Goal: Transaction & Acquisition: Purchase product/service

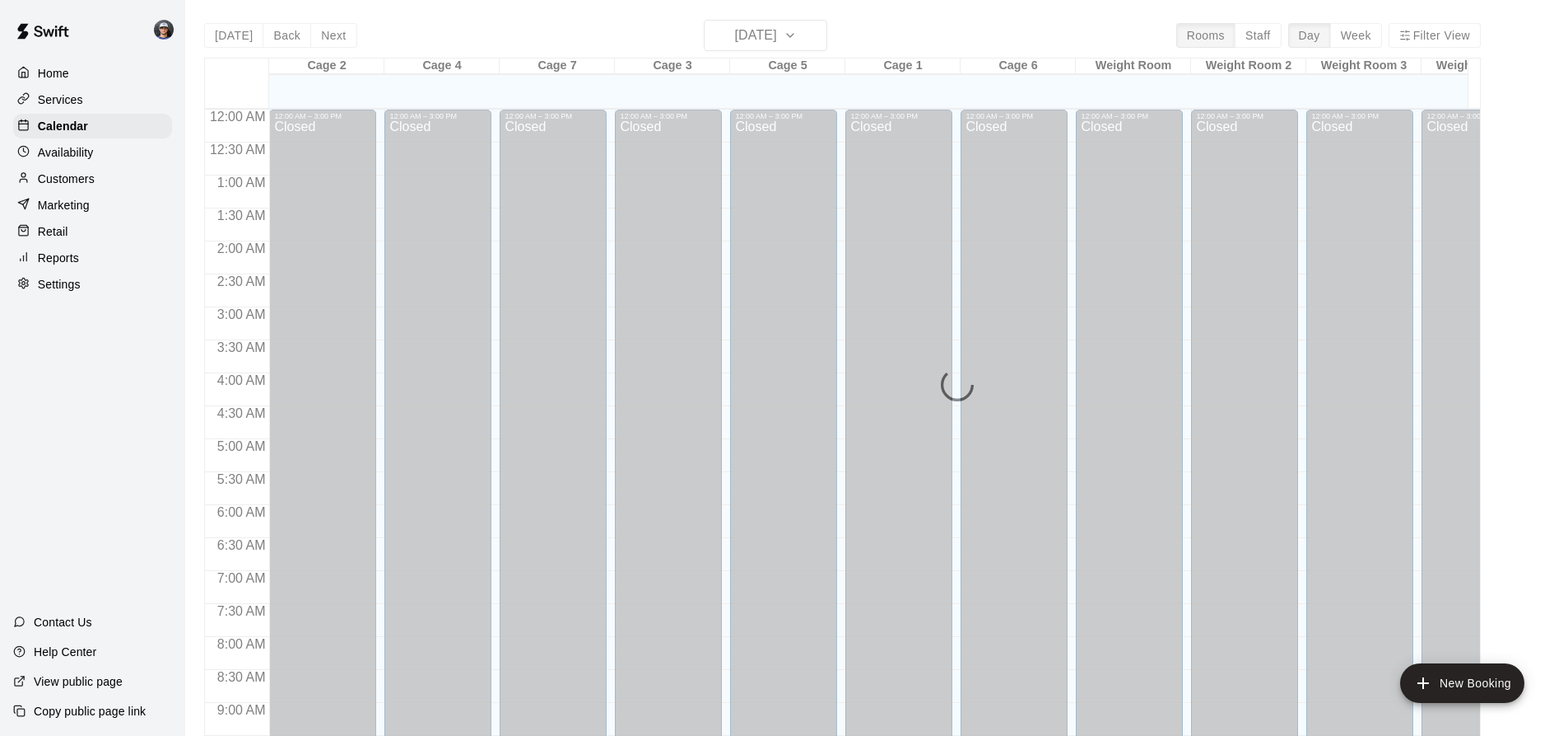
scroll to position [887, 0]
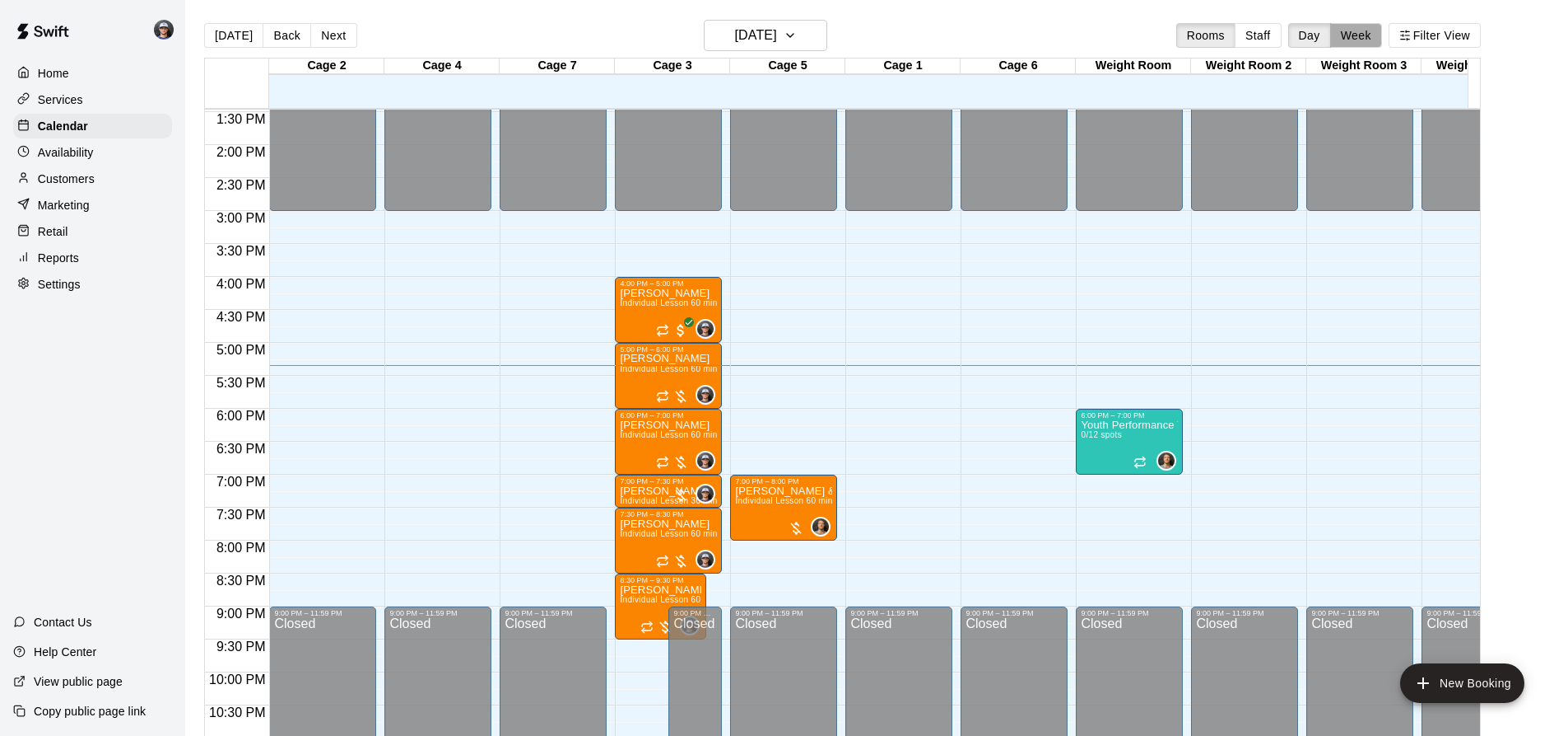
click at [1366, 43] on button "Week" at bounding box center [1357, 35] width 52 height 24
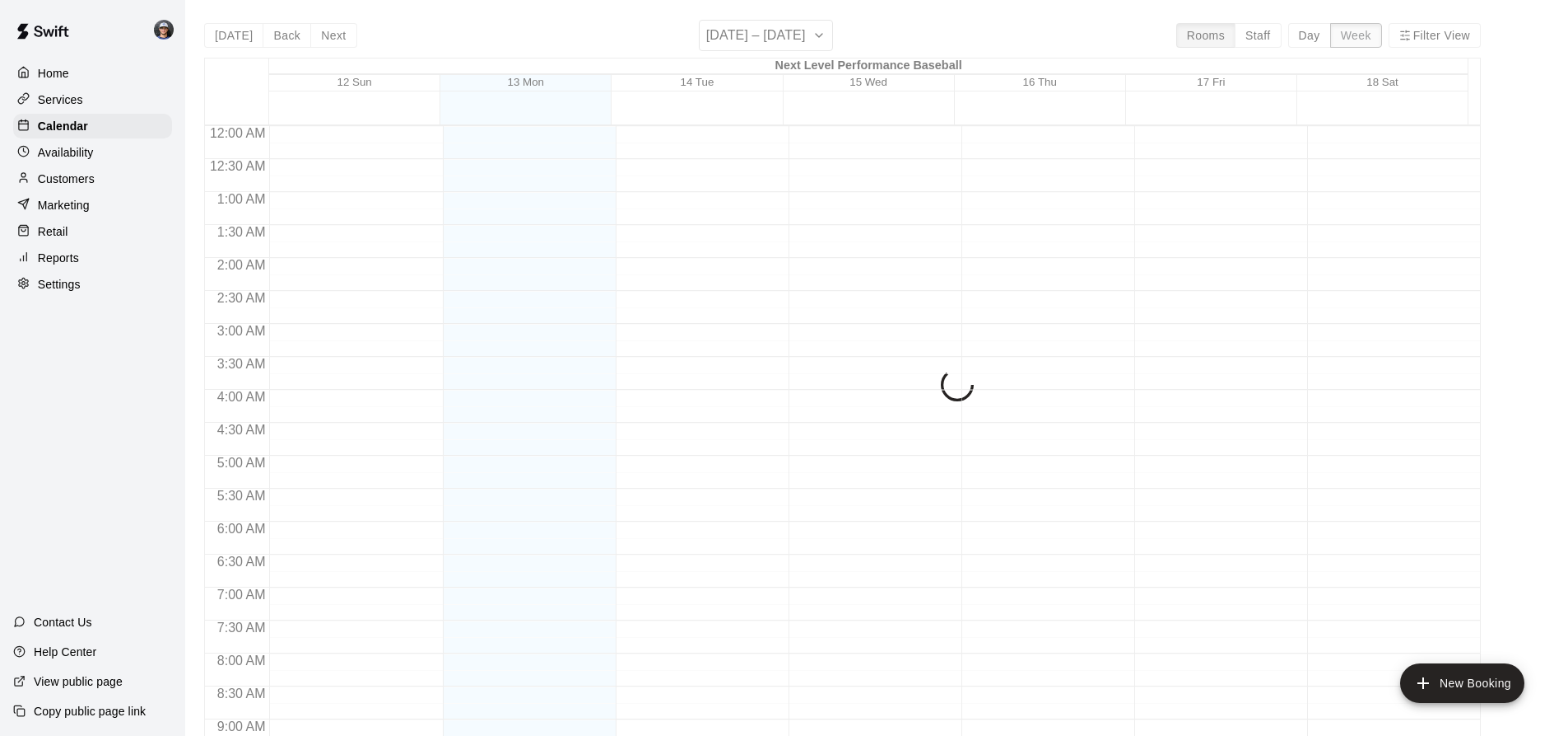
scroll to position [955, 0]
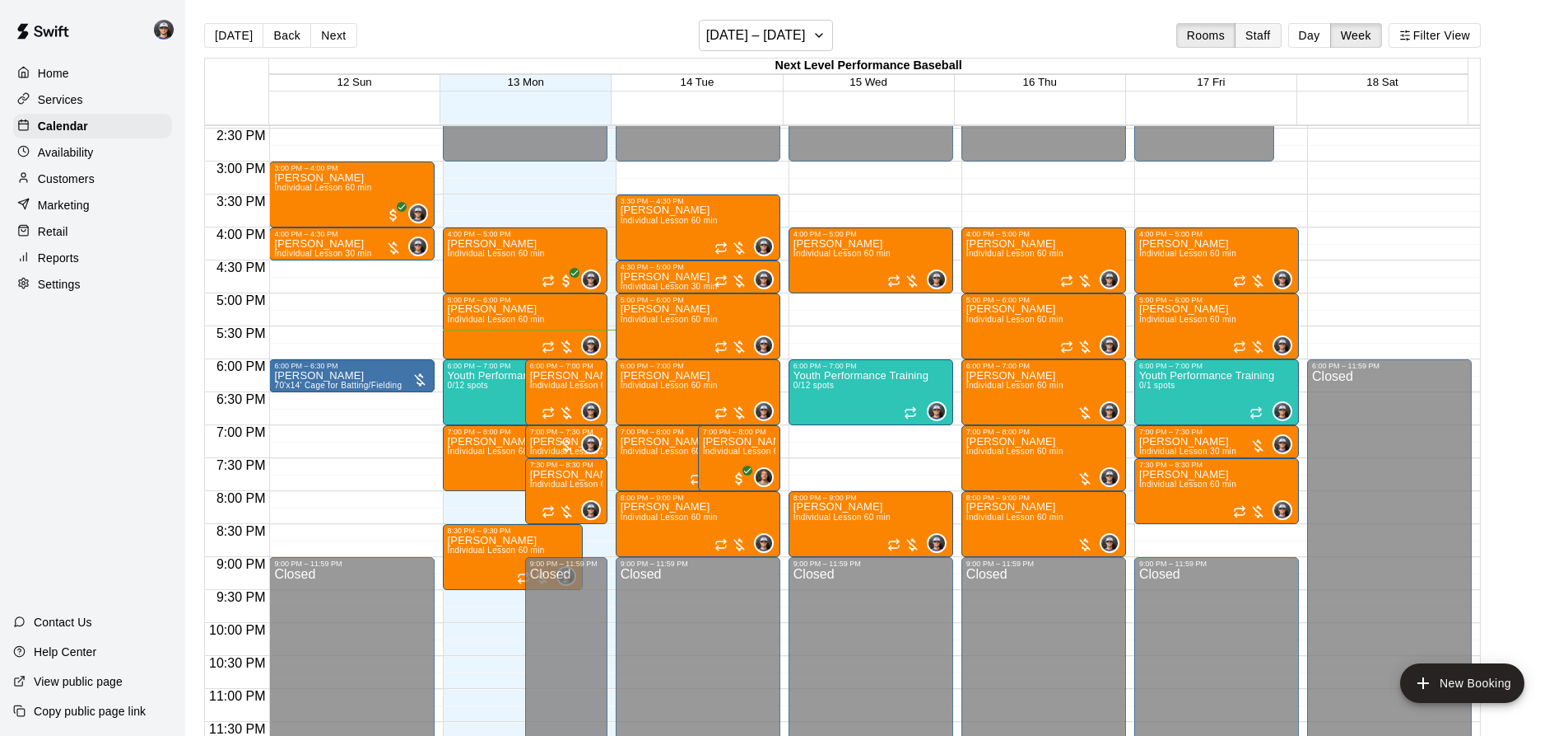
click at [1273, 44] on button "Staff" at bounding box center [1258, 35] width 47 height 24
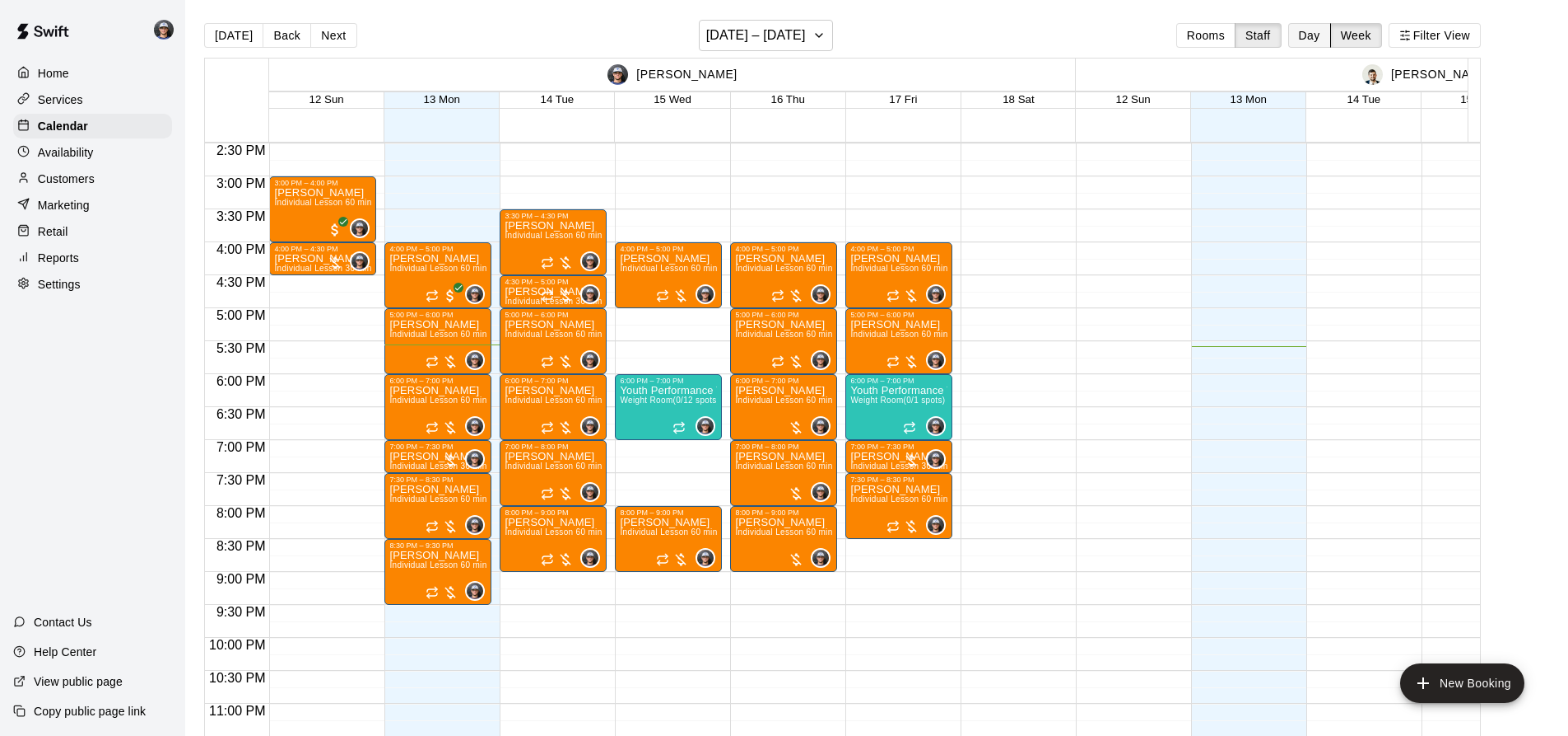
click at [1332, 42] on button "Day" at bounding box center [1309, 35] width 43 height 24
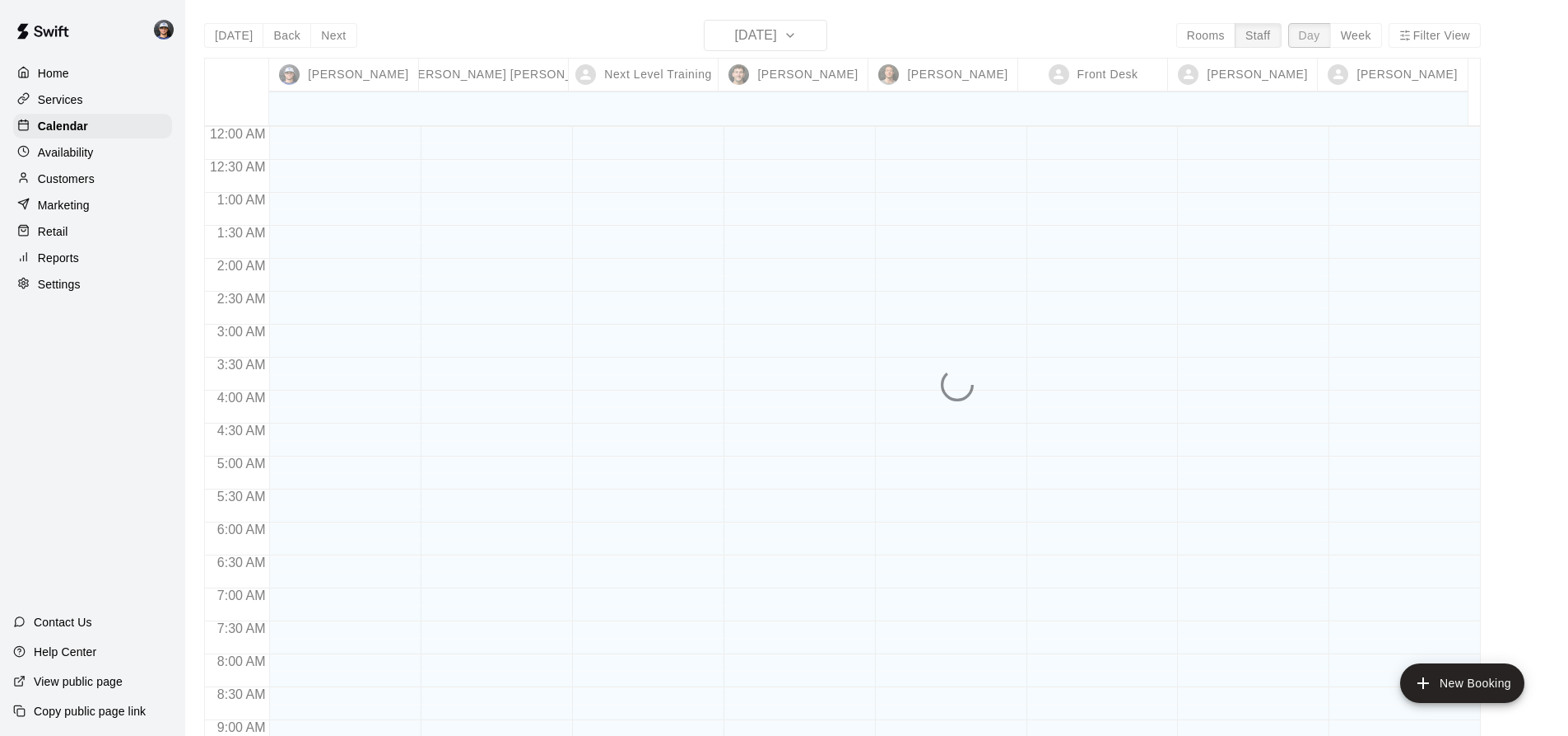
scroll to position [954, 0]
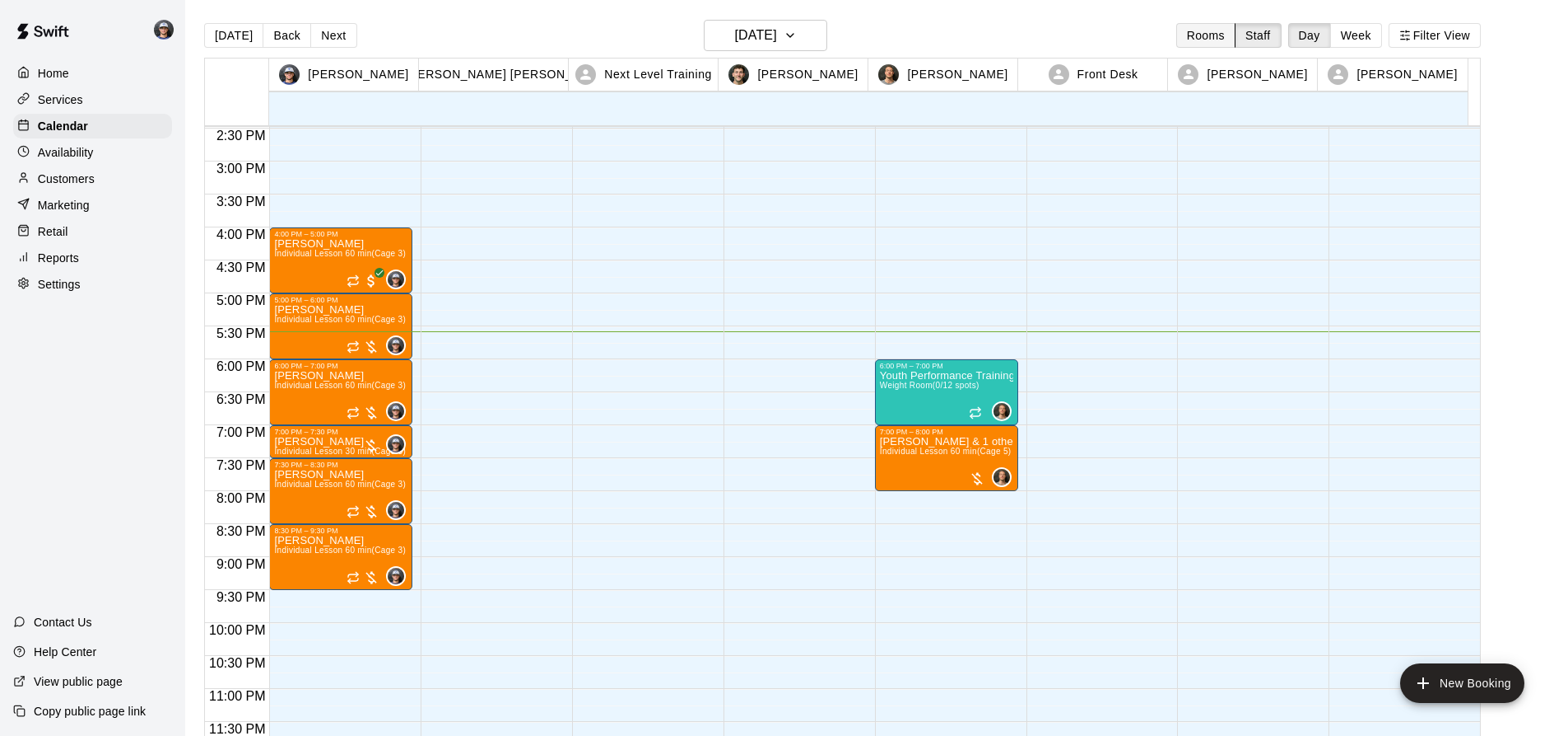
click at [1205, 39] on button "Rooms" at bounding box center [1206, 35] width 59 height 24
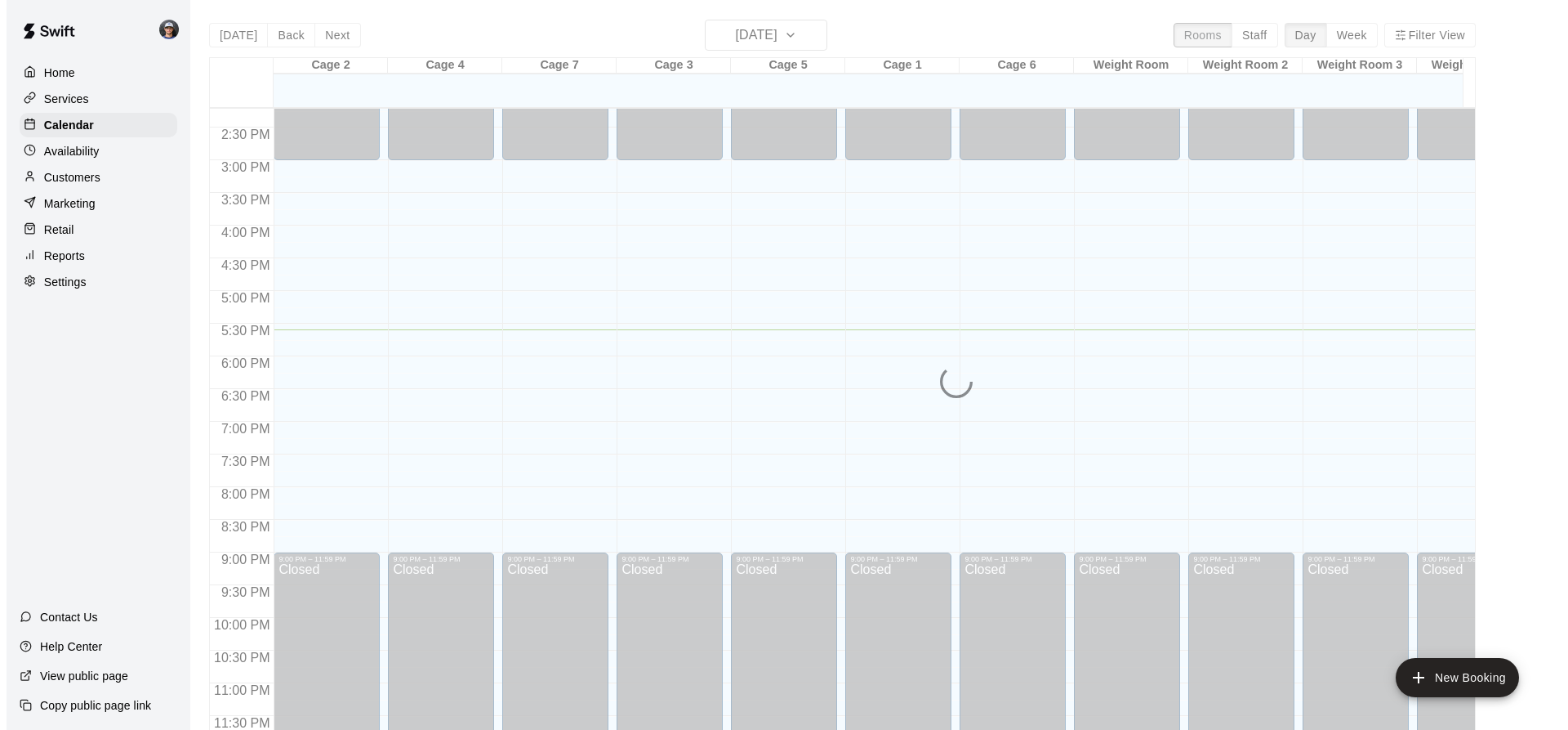
scroll to position [880, 0]
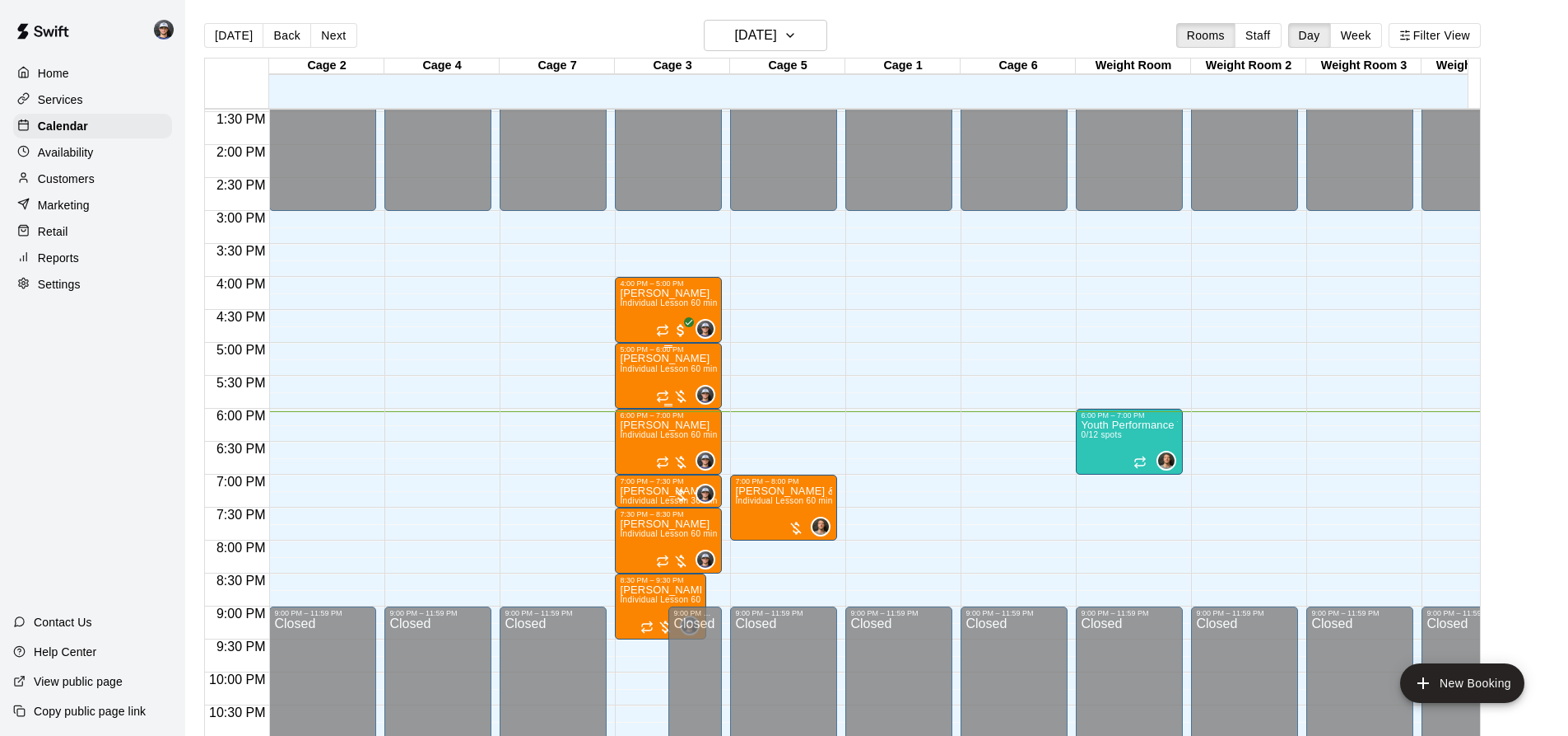
click at [648, 372] on span "Individual Lesson 60 min" at bounding box center [669, 368] width 97 height 9
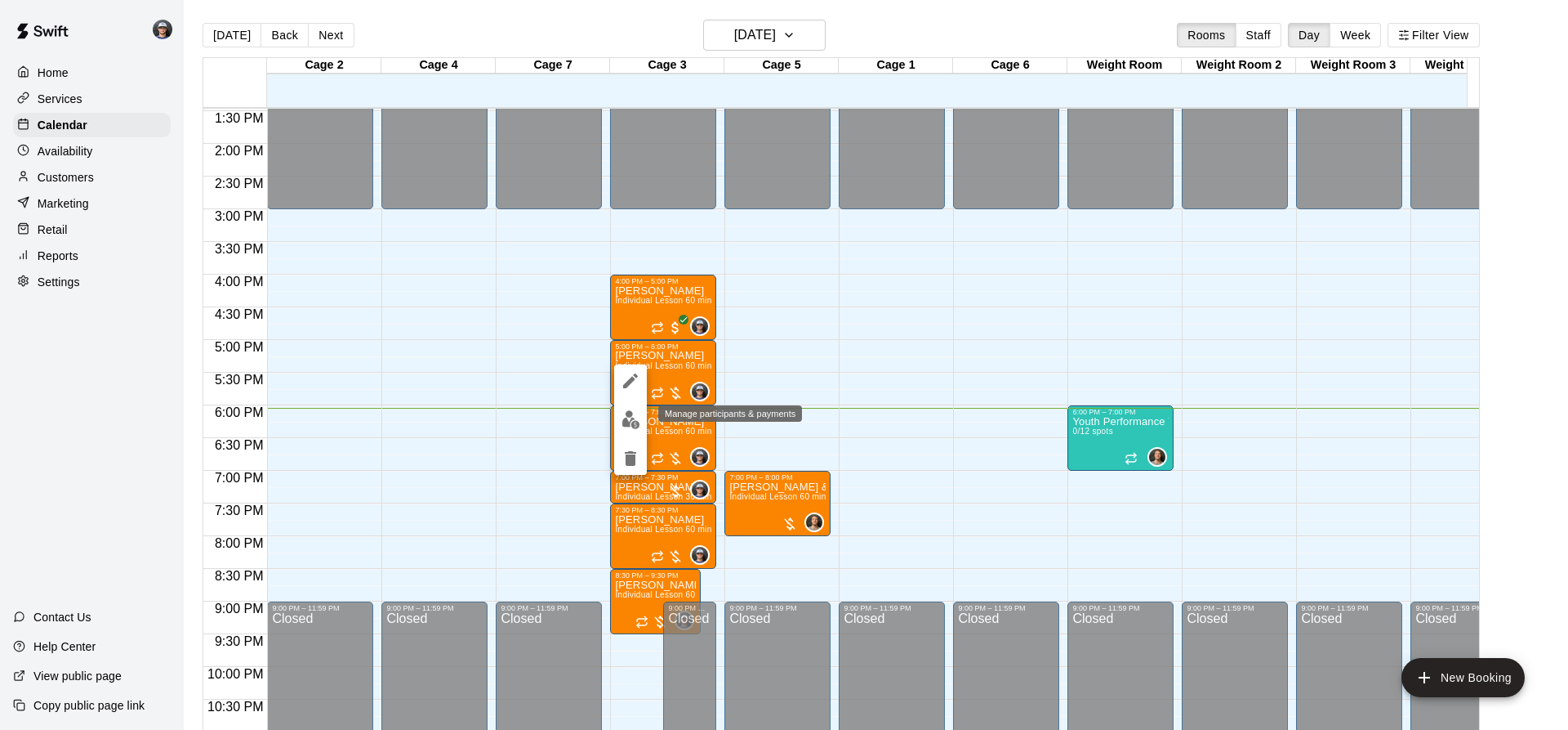
click at [625, 415] on img "edit" at bounding box center [631, 419] width 19 height 19
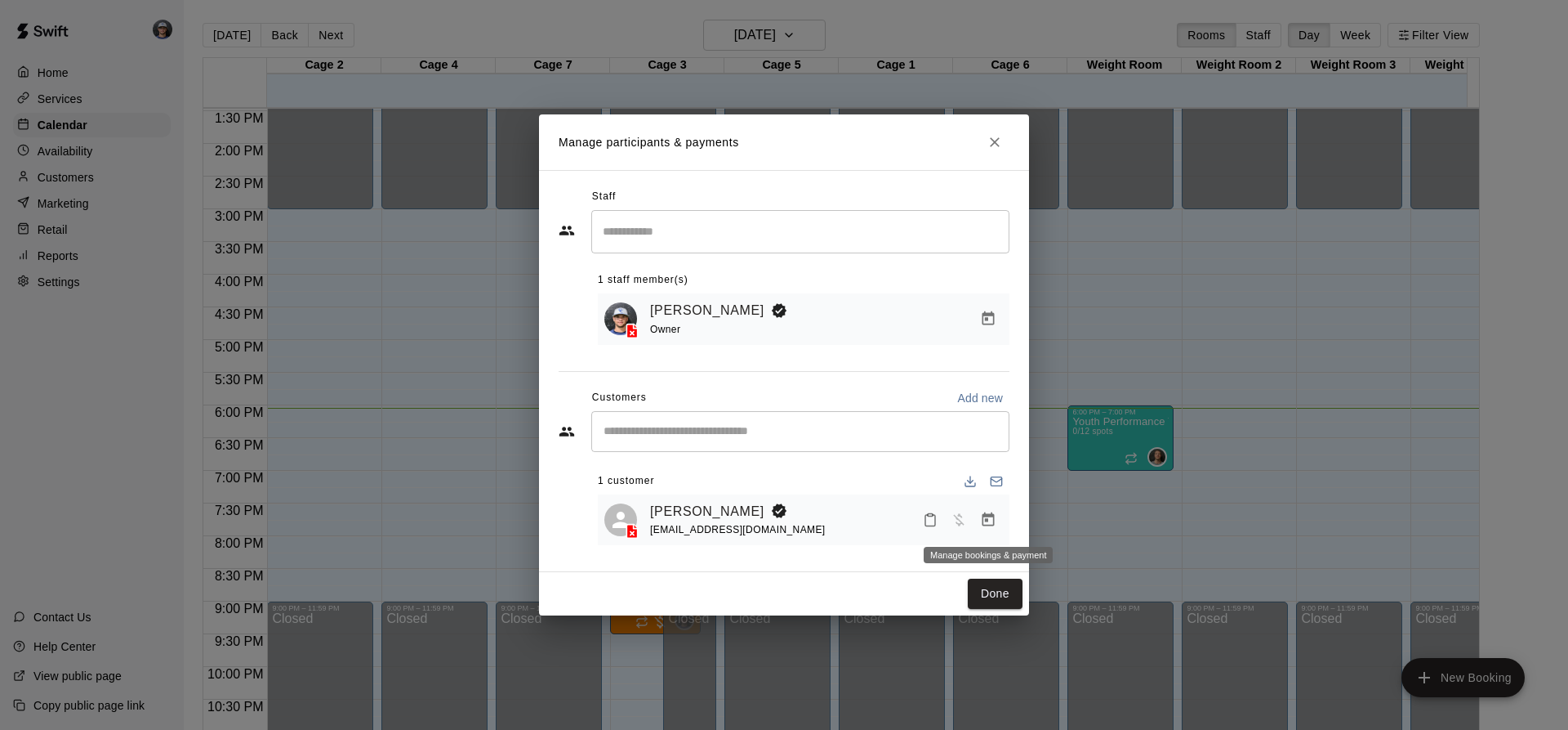
click at [985, 516] on icon "Manage bookings & payment" at bounding box center [988, 519] width 12 height 13
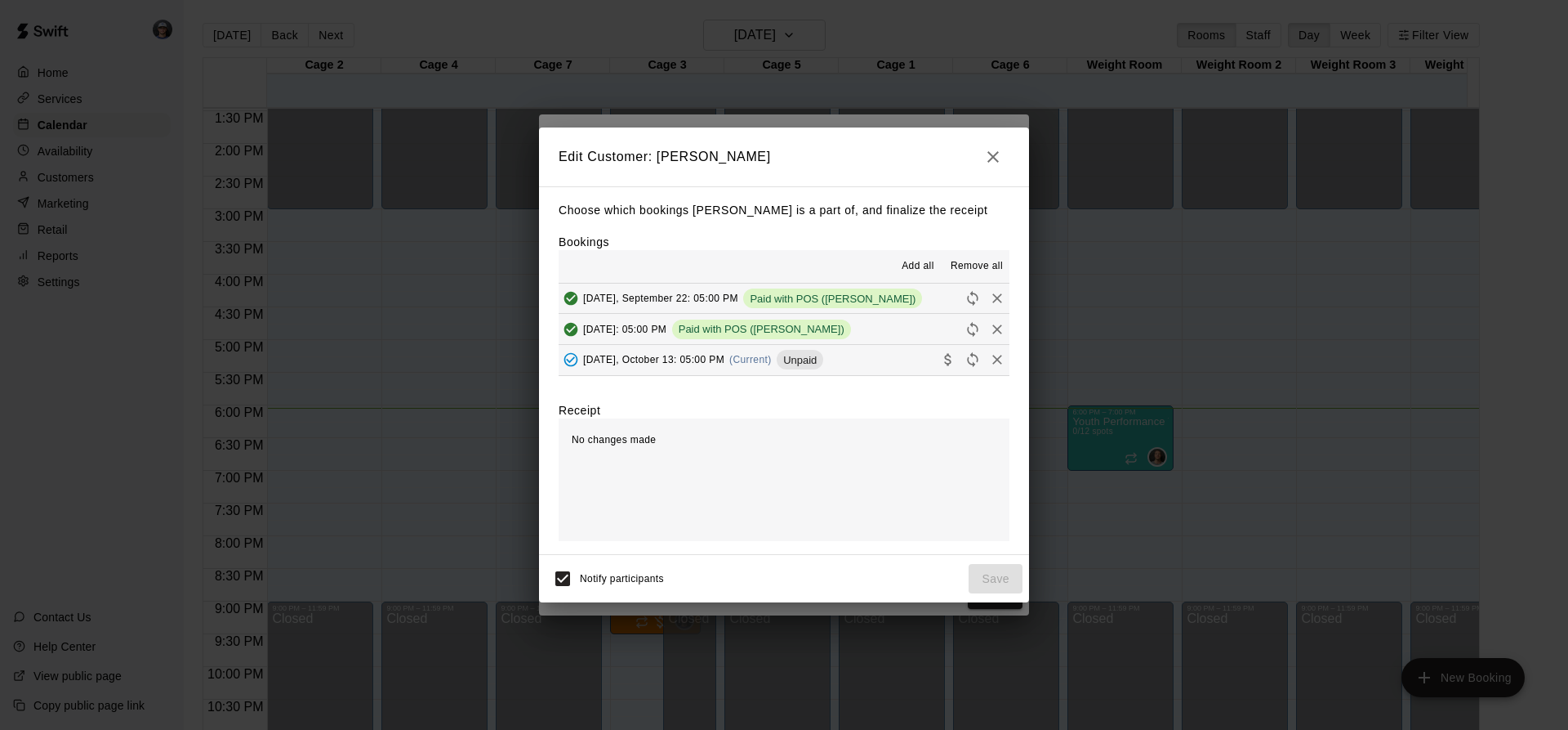
click at [847, 358] on button "[DATE], October 13: 05:00 PM (Current) Unpaid" at bounding box center [784, 359] width 451 height 30
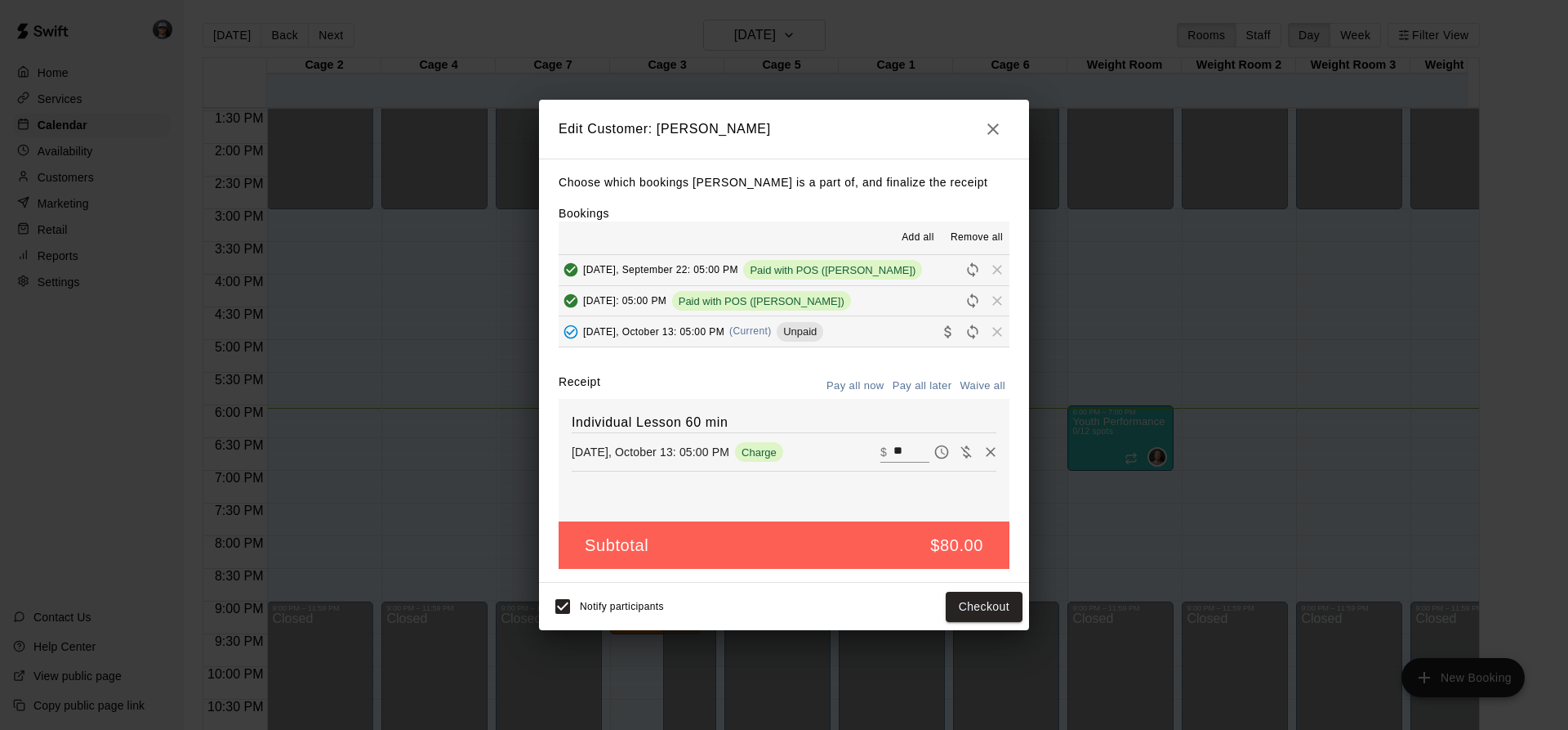
drag, startPoint x: 900, startPoint y: 447, endPoint x: 656, endPoint y: 415, distance: 246.1
click at [664, 417] on div "Individual Lesson 60 min [DATE], October 13: 05:00 PM Charge ​ $ **" at bounding box center [784, 460] width 451 height 122
type input "**"
click at [1004, 600] on button "Checkout" at bounding box center [984, 606] width 77 height 30
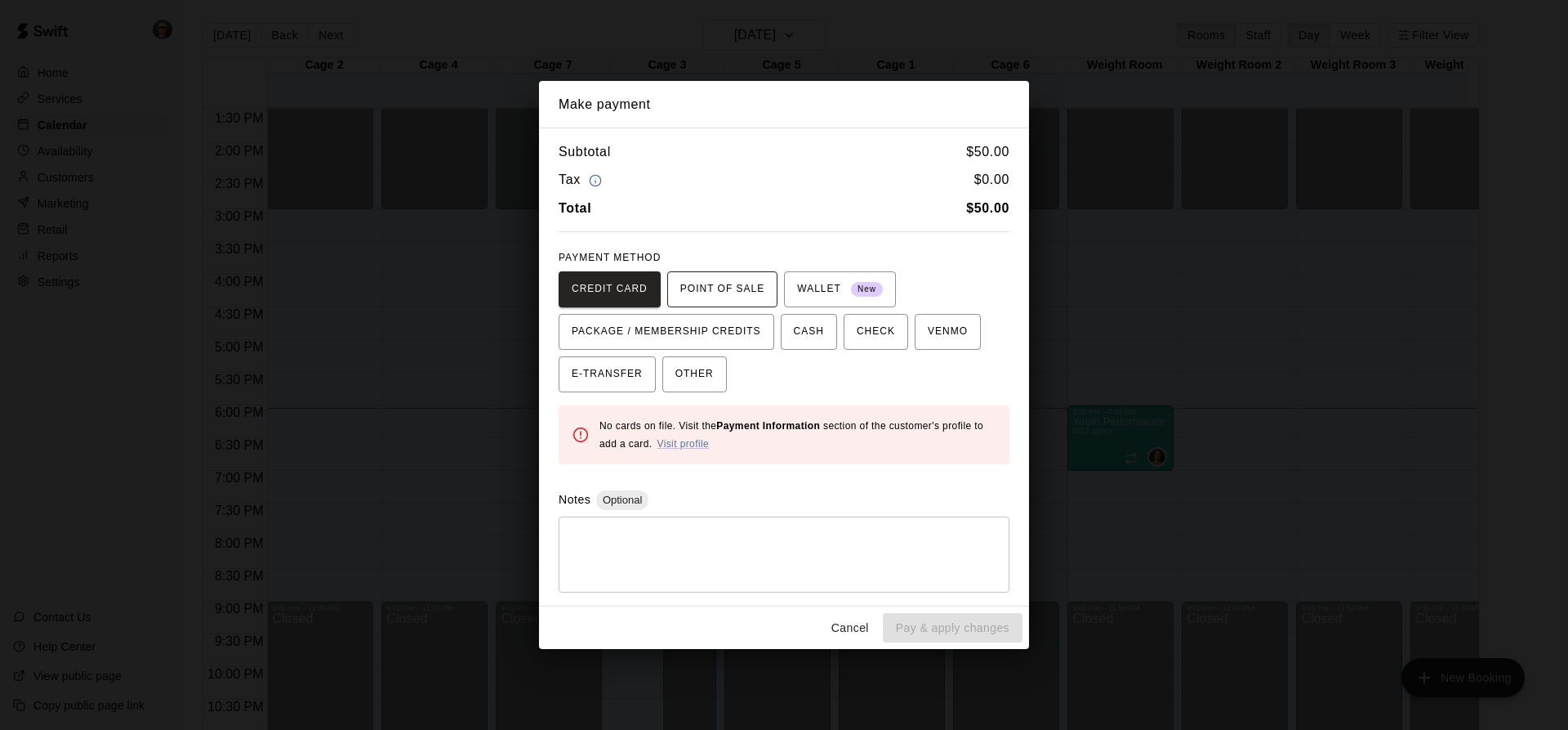
click at [725, 293] on span "POINT OF SALE" at bounding box center [722, 289] width 84 height 26
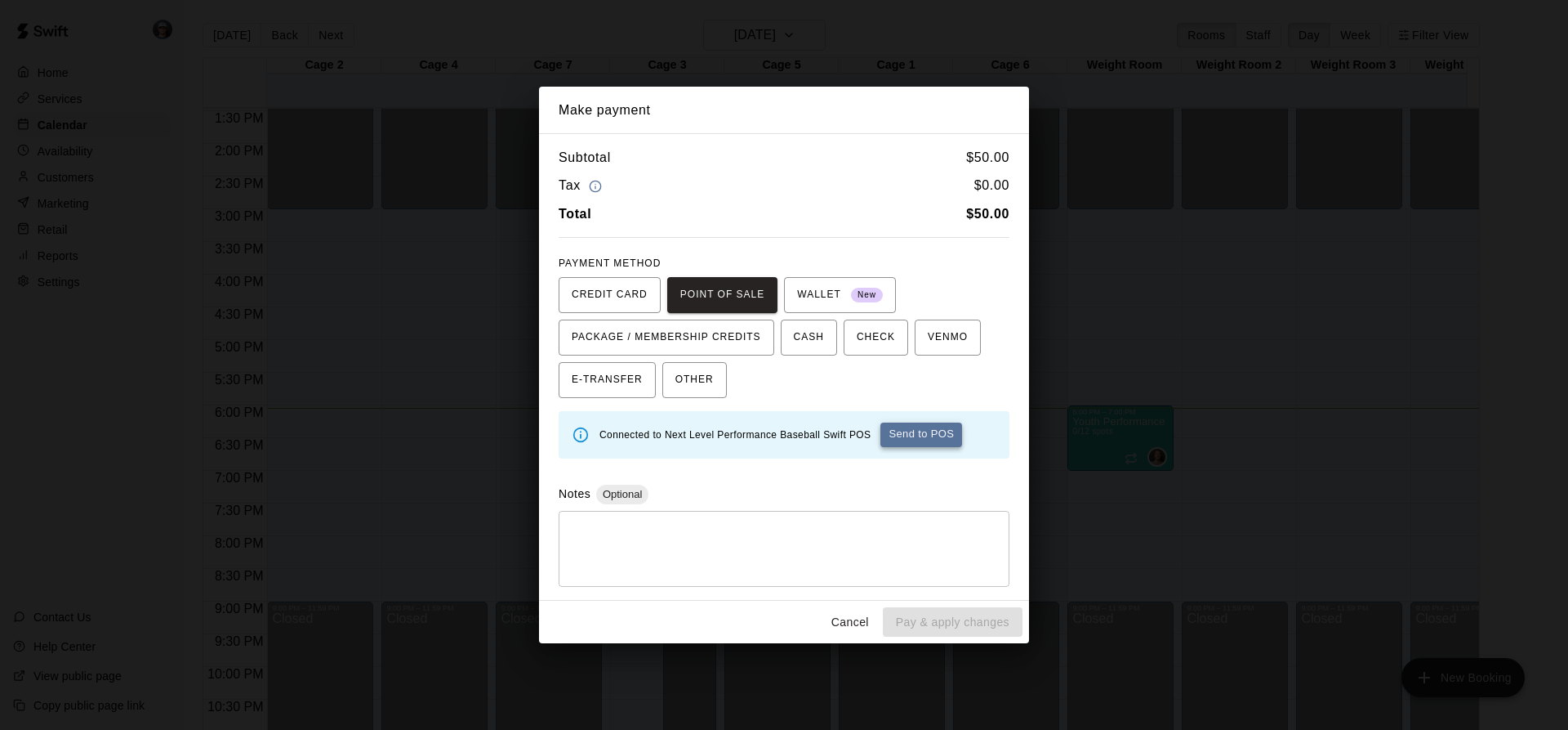
click at [927, 440] on button "Send to POS" at bounding box center [921, 434] width 82 height 24
